Goal: Transaction & Acquisition: Purchase product/service

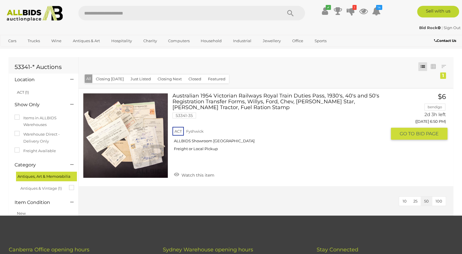
click at [151, 125] on link at bounding box center [125, 135] width 85 height 85
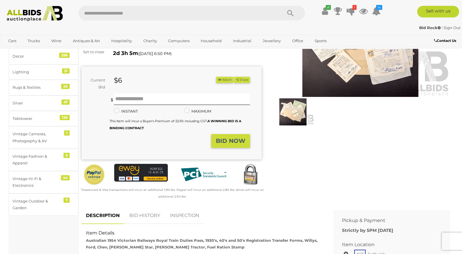
scroll to position [92, 0]
click at [292, 115] on img at bounding box center [293, 111] width 42 height 27
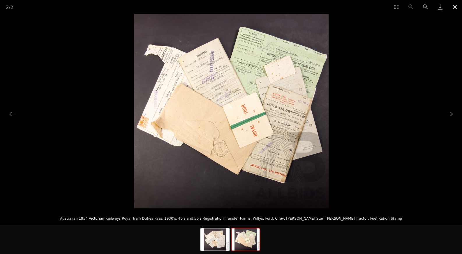
click at [451, 6] on button "Close gallery" at bounding box center [455, 7] width 15 height 14
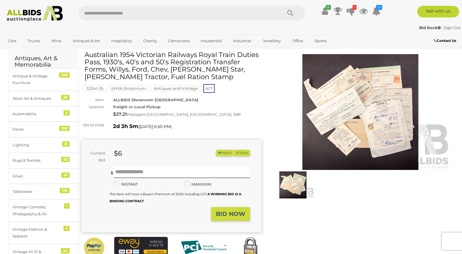
scroll to position [31, 0]
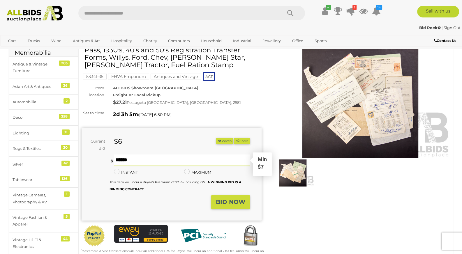
click at [199, 158] on input "text" at bounding box center [182, 161] width 136 height 12
type input "**"
click at [226, 199] on strong "BID NOW" at bounding box center [230, 202] width 29 height 7
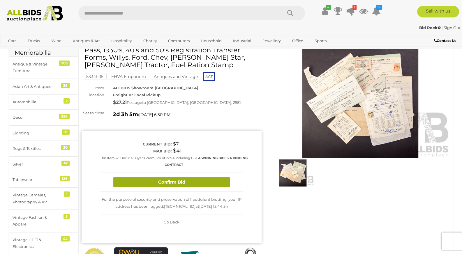
click at [205, 179] on button "Confirm Bid" at bounding box center [171, 182] width 117 height 10
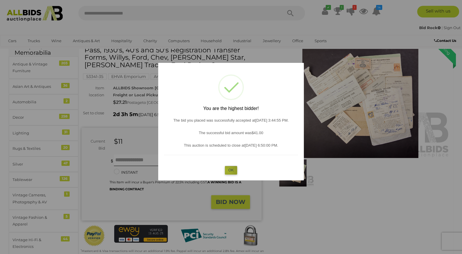
click at [227, 170] on button "OK" at bounding box center [231, 170] width 13 height 8
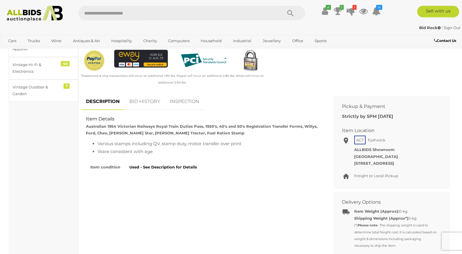
scroll to position [214, 0]
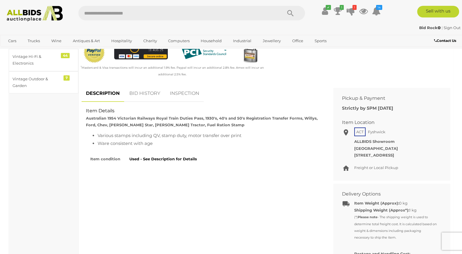
click at [171, 93] on link "INSPECTION" at bounding box center [184, 93] width 38 height 17
